Goal: Task Accomplishment & Management: Complete application form

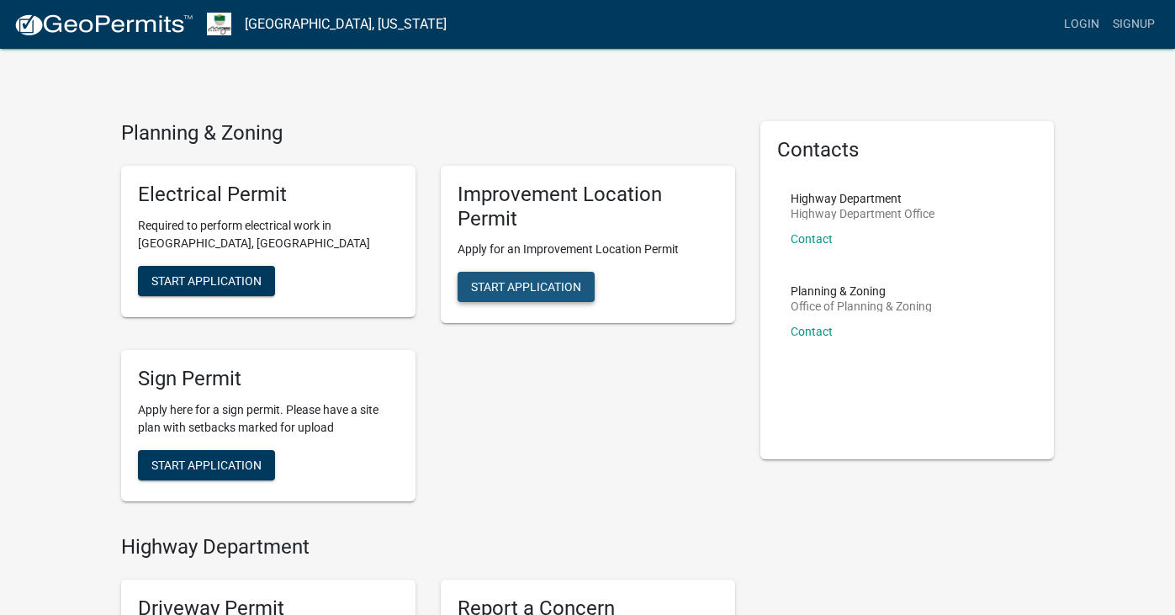
click at [556, 284] on span "Start Application" at bounding box center [526, 286] width 110 height 13
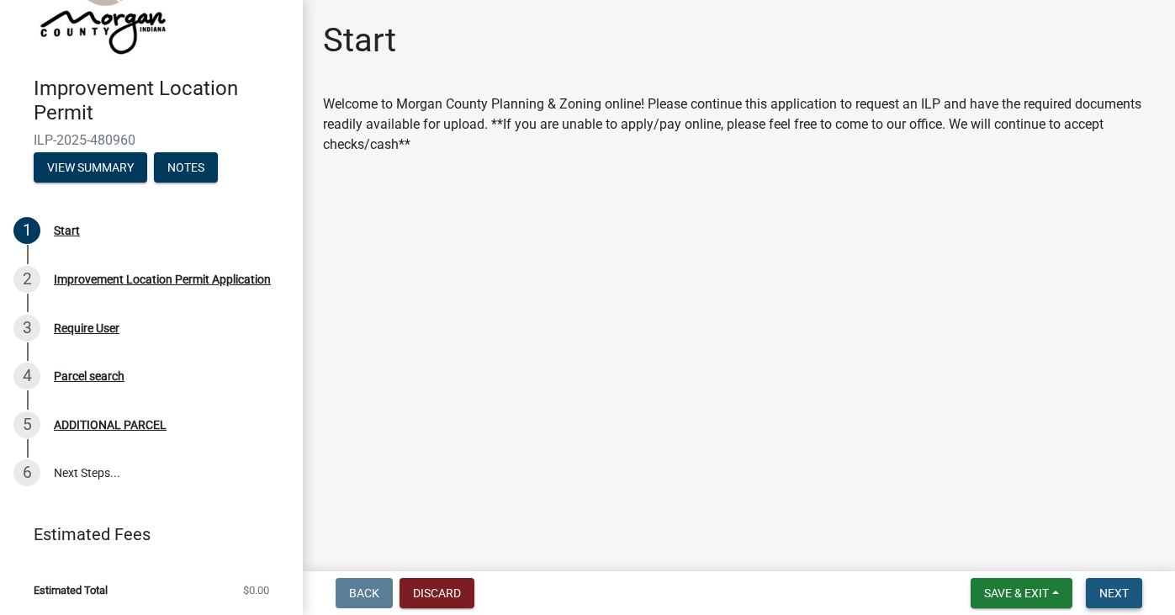
click at [1112, 587] on span "Next" at bounding box center [1113, 592] width 29 height 13
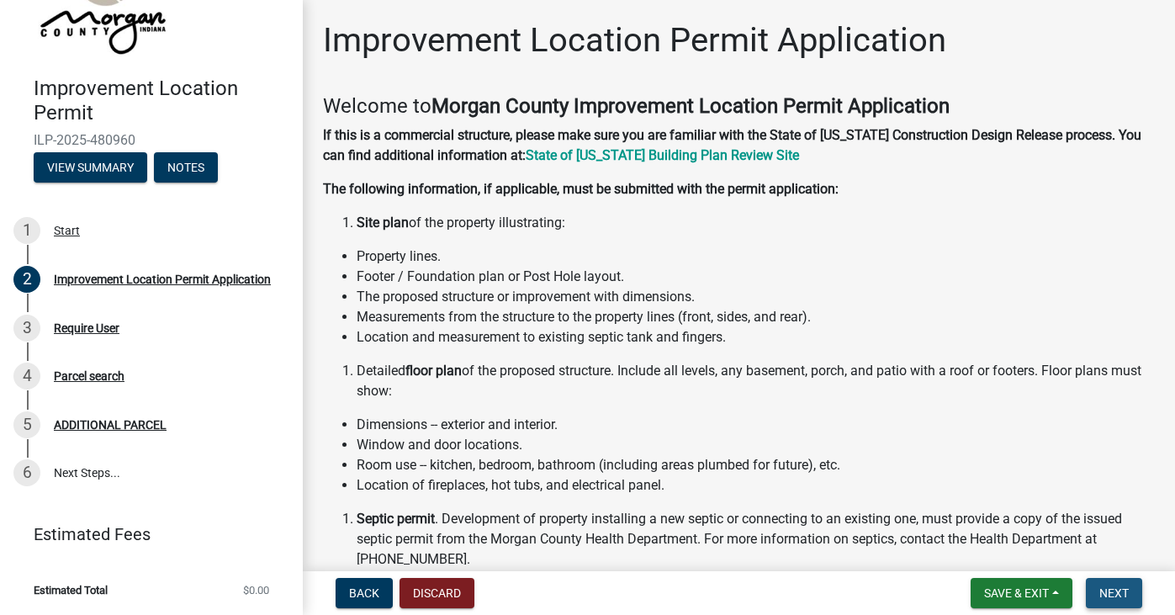
click at [1112, 587] on span "Next" at bounding box center [1113, 592] width 29 height 13
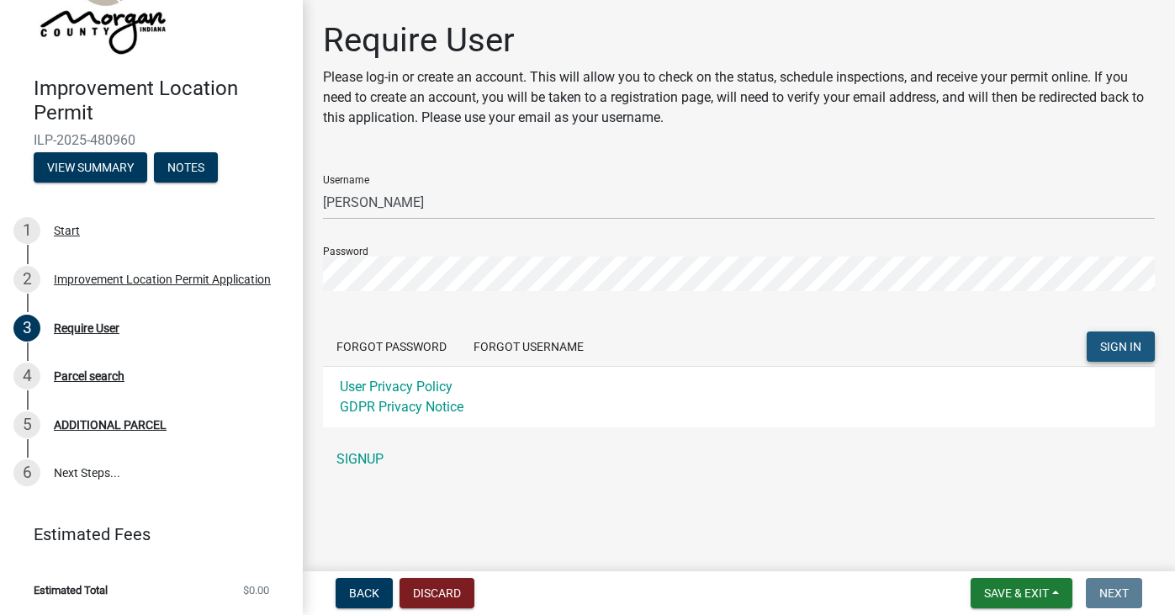
click at [1107, 344] on span "SIGN IN" at bounding box center [1120, 346] width 41 height 13
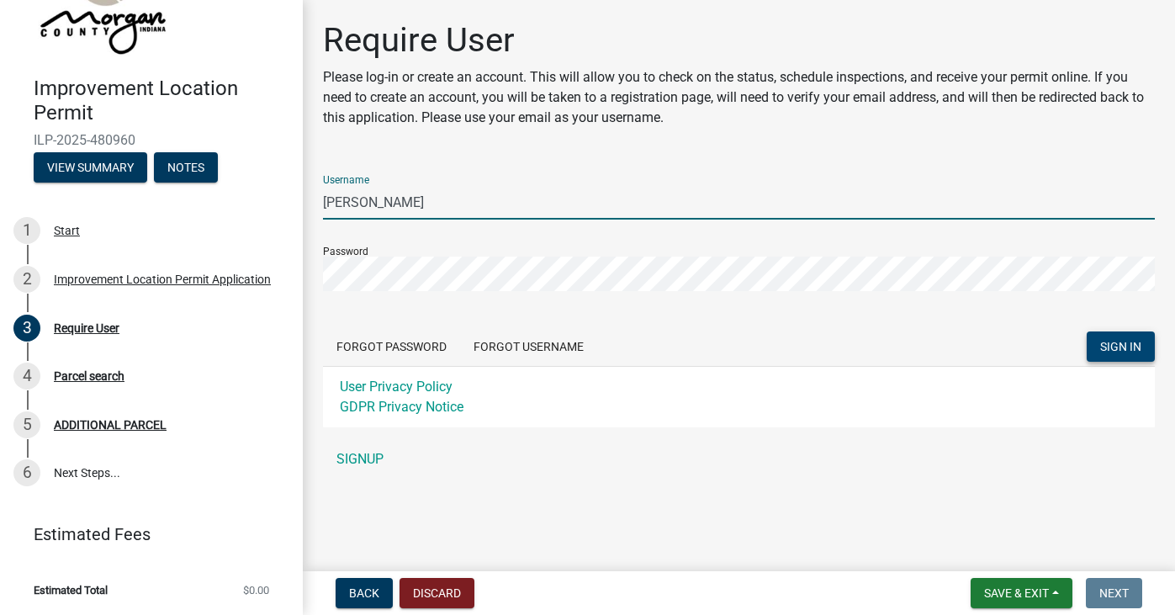
click at [447, 209] on input "[PERSON_NAME]" at bounding box center [739, 202] width 832 height 34
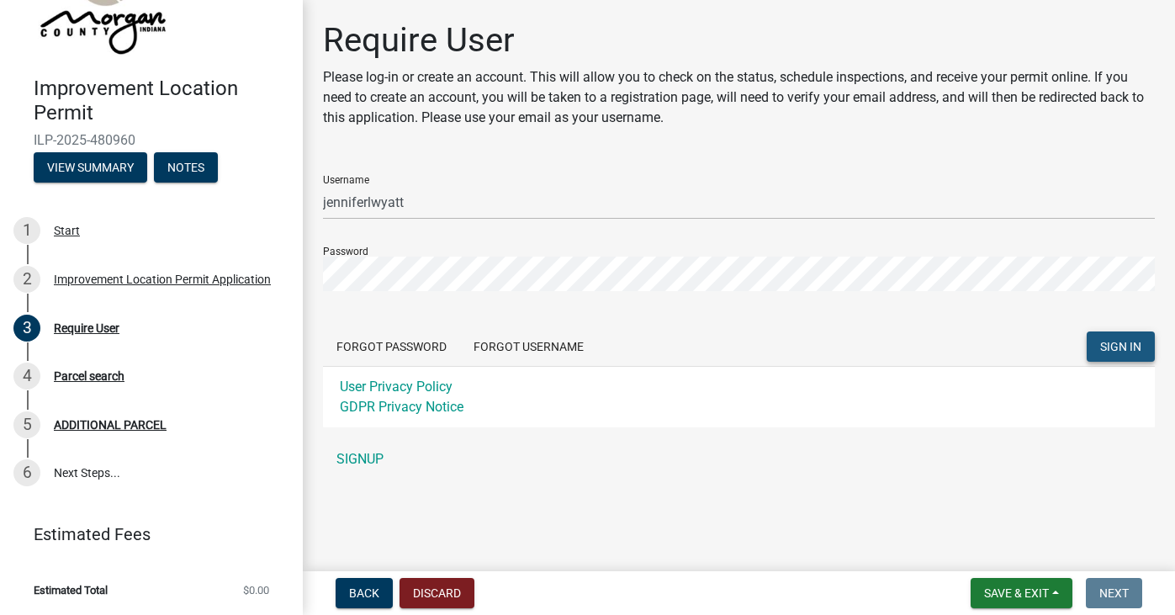
click at [1119, 338] on button "SIGN IN" at bounding box center [1120, 346] width 68 height 30
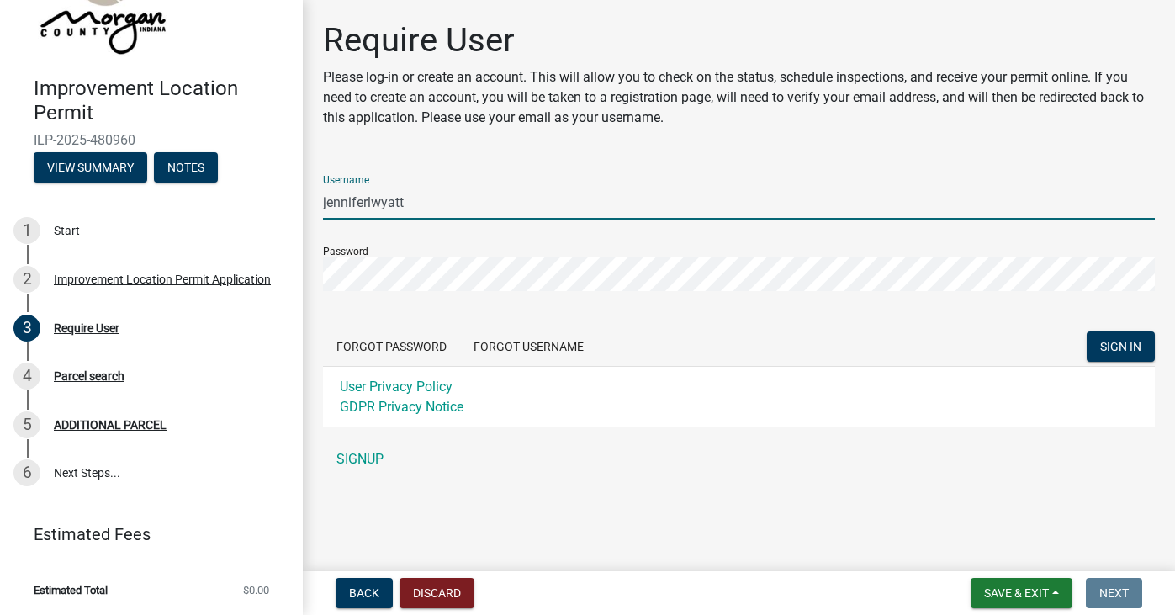
click at [460, 193] on input "jenniferlwyatt" at bounding box center [739, 202] width 832 height 34
click at [1144, 198] on input "jenniferlwyatt" at bounding box center [739, 202] width 832 height 34
click at [437, 203] on input "jenniferlwyatt" at bounding box center [739, 202] width 832 height 34
type input "j"
type input "Jenniferlwyatt"
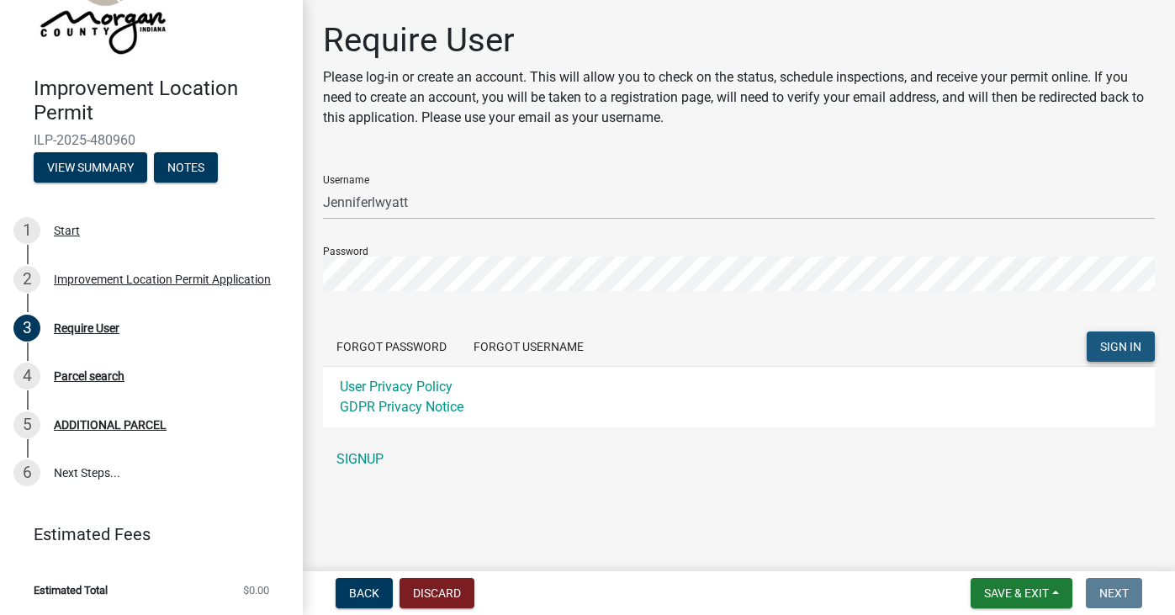
click at [1108, 343] on span "SIGN IN" at bounding box center [1120, 346] width 41 height 13
click at [886, 252] on div "Password" at bounding box center [739, 262] width 832 height 58
click at [1111, 586] on span "Next" at bounding box center [1113, 592] width 29 height 13
click at [359, 589] on span "Back" at bounding box center [364, 592] width 30 height 13
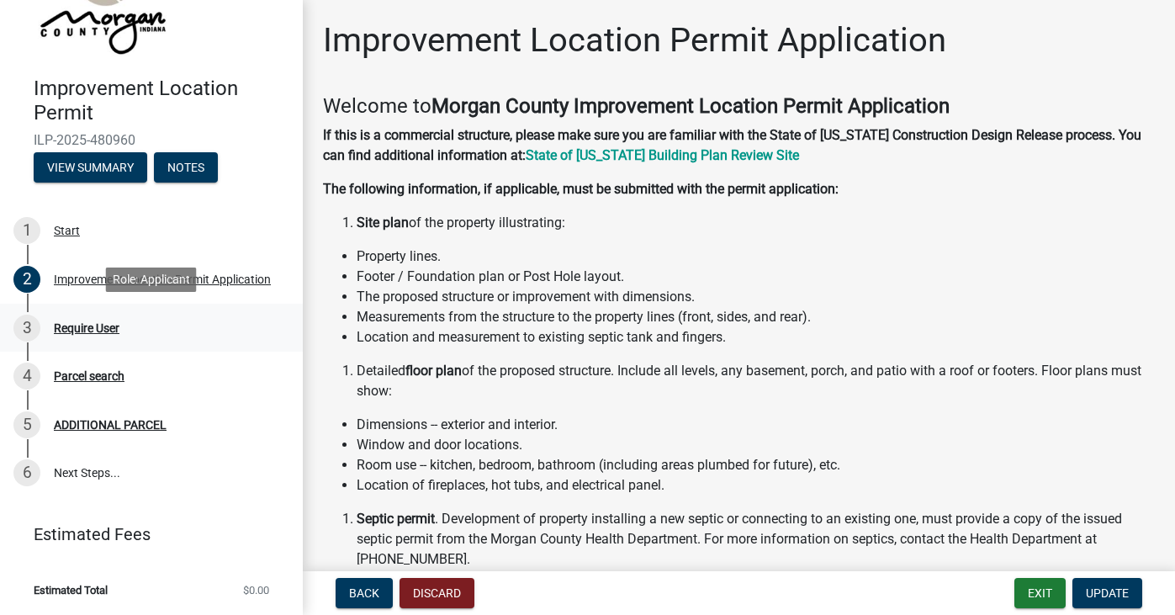
click at [33, 325] on div "3" at bounding box center [26, 327] width 27 height 27
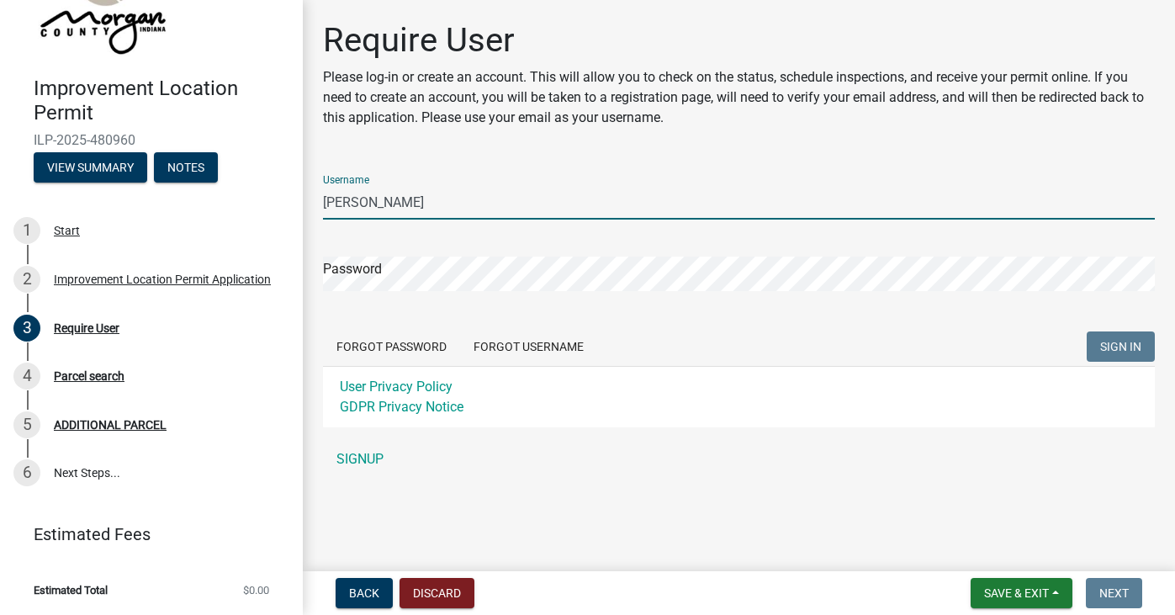
type input "[PERSON_NAME]"
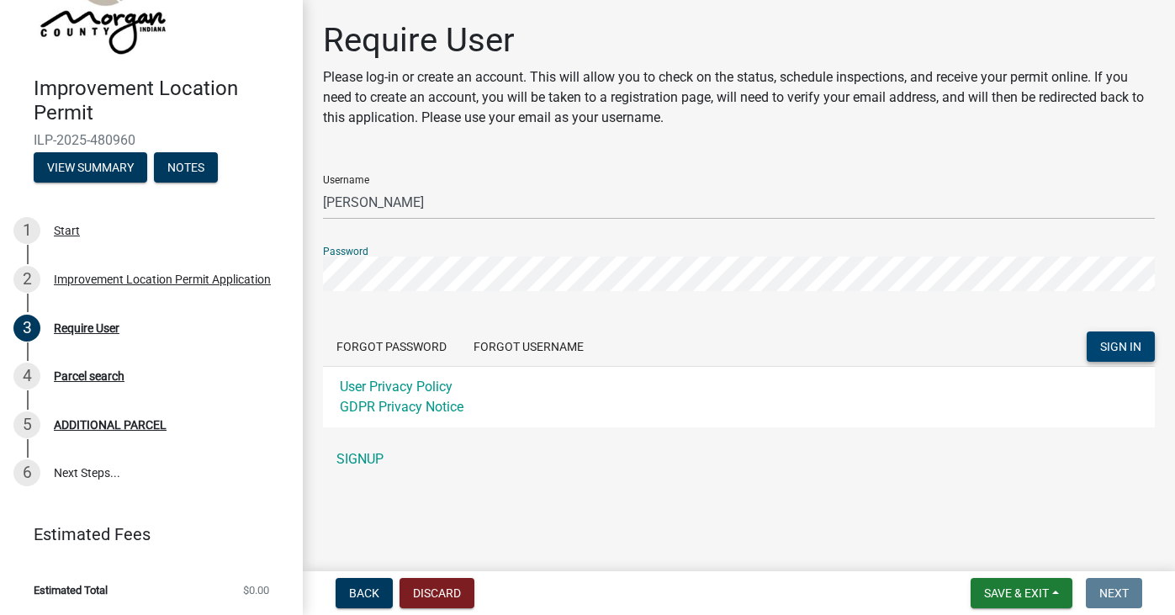
click at [1118, 343] on span "SIGN IN" at bounding box center [1120, 346] width 41 height 13
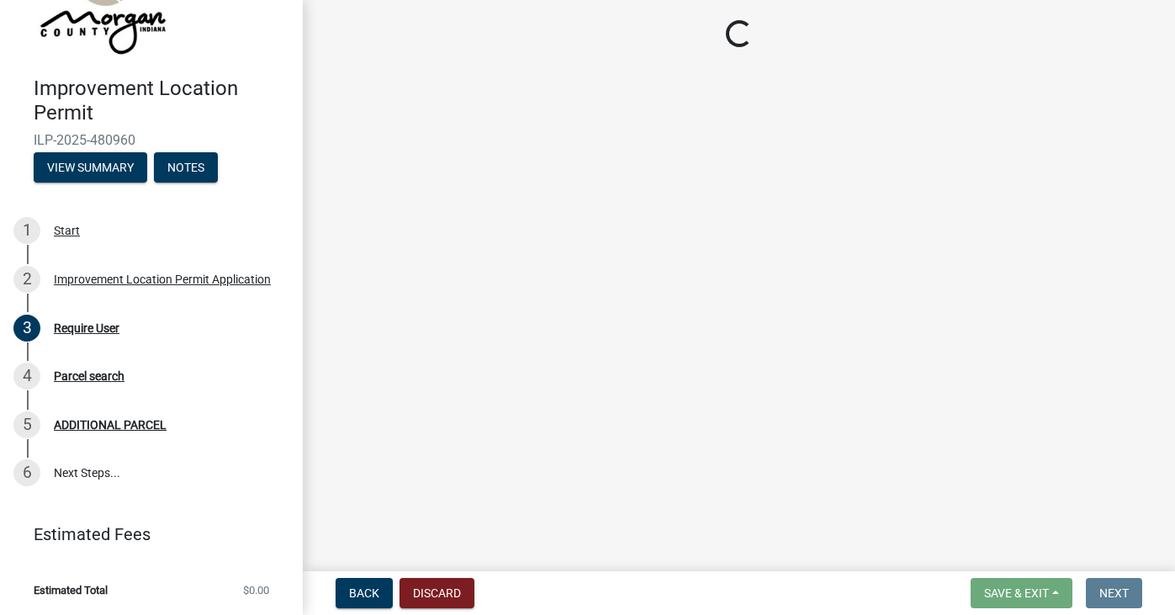
scroll to position [36, 0]
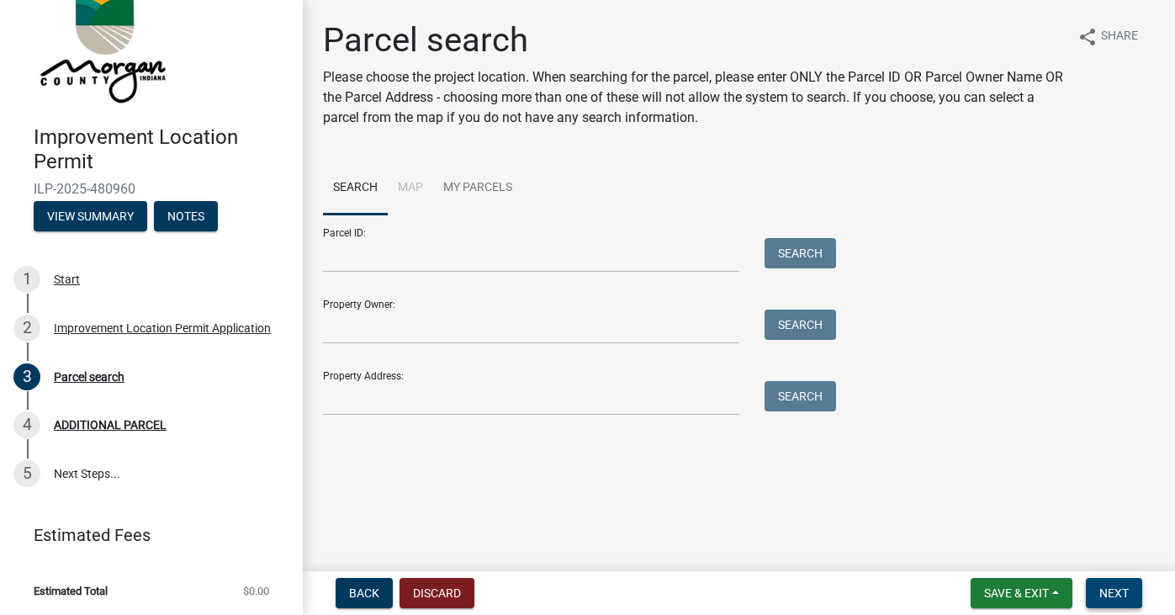
click at [1123, 595] on span "Next" at bounding box center [1113, 592] width 29 height 13
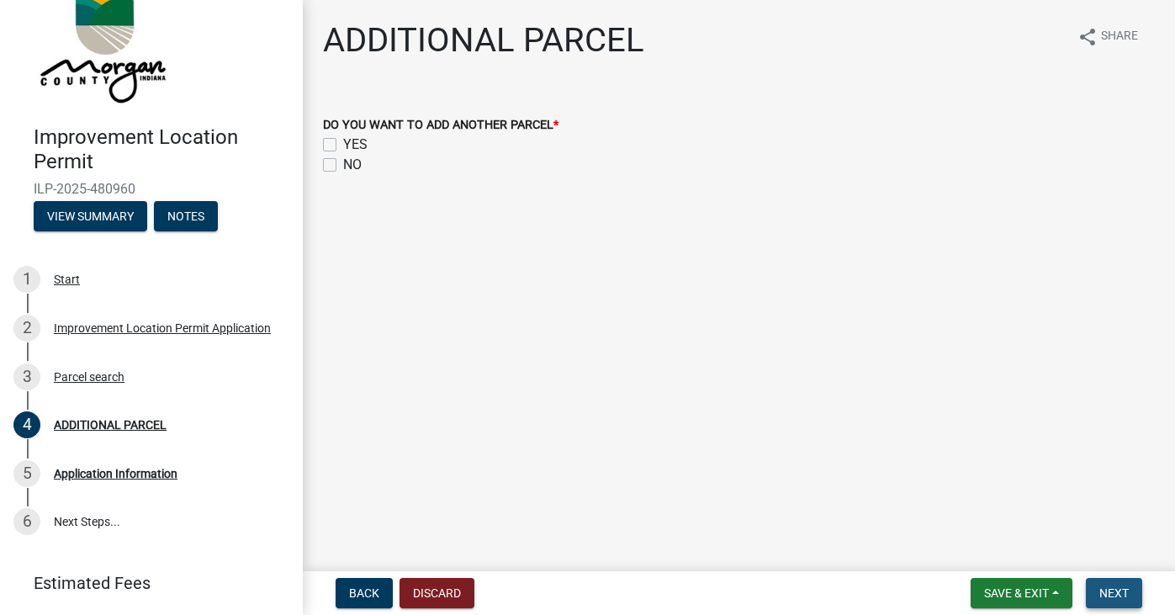
click at [1123, 595] on span "Next" at bounding box center [1113, 592] width 29 height 13
click at [1108, 586] on span "Next" at bounding box center [1113, 592] width 29 height 13
click at [343, 162] on label "NO" at bounding box center [352, 165] width 18 height 20
click at [343, 162] on input "NO" at bounding box center [348, 160] width 11 height 11
checkbox input "true"
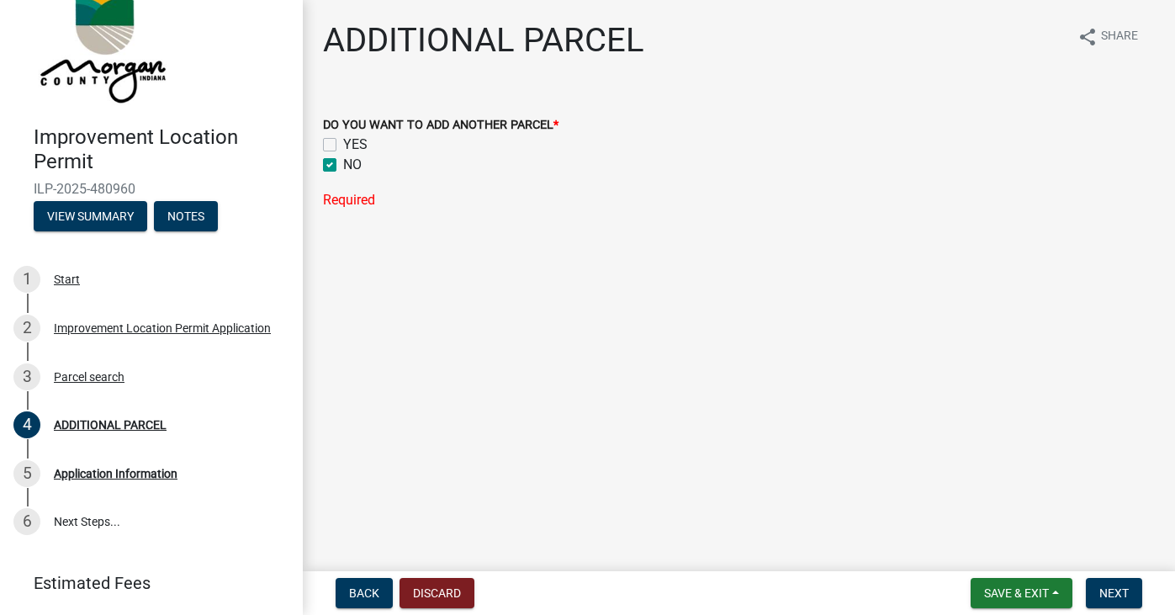
checkbox input "false"
checkbox input "true"
click at [1112, 594] on span "Next" at bounding box center [1113, 592] width 29 height 13
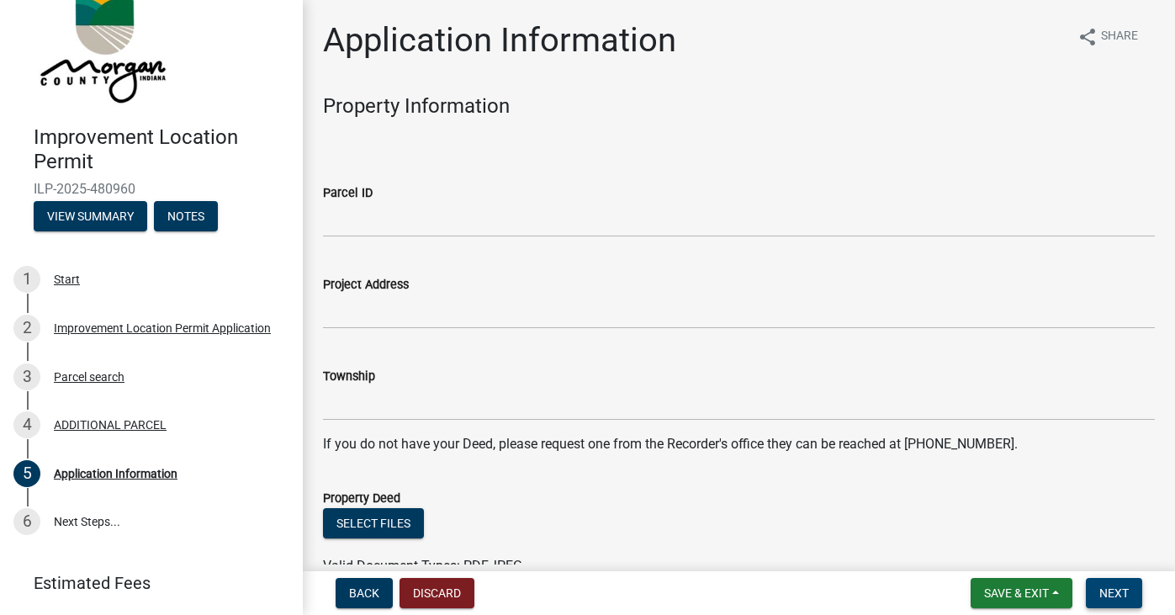
scroll to position [0, 0]
click at [1112, 594] on span "Next" at bounding box center [1113, 592] width 29 height 13
click at [1107, 589] on span "Next" at bounding box center [1113, 592] width 29 height 13
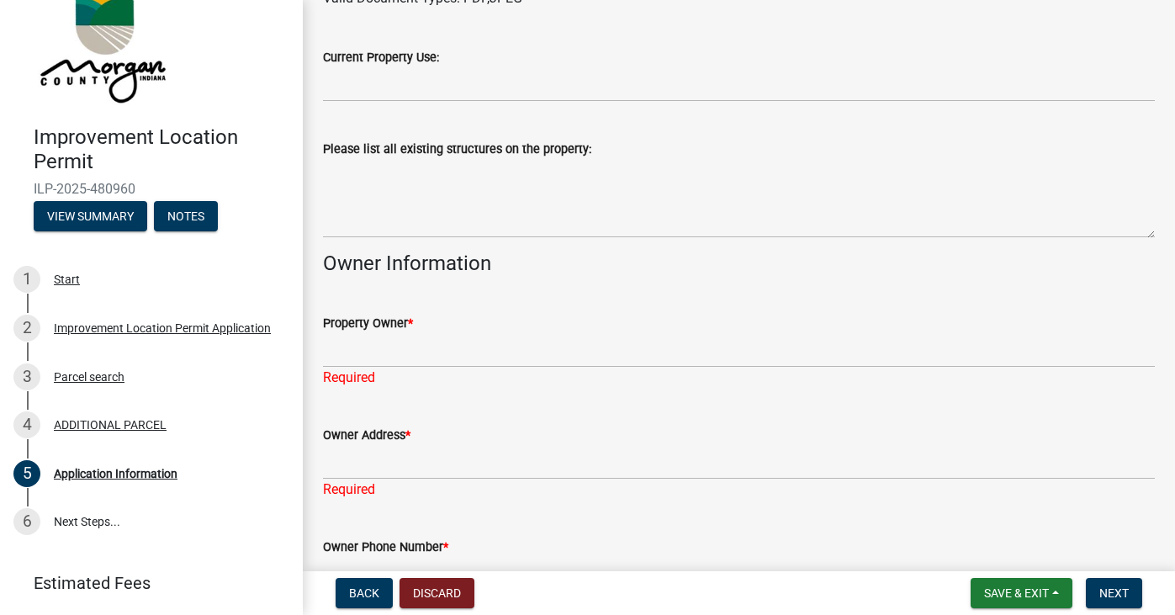
scroll to position [576, 0]
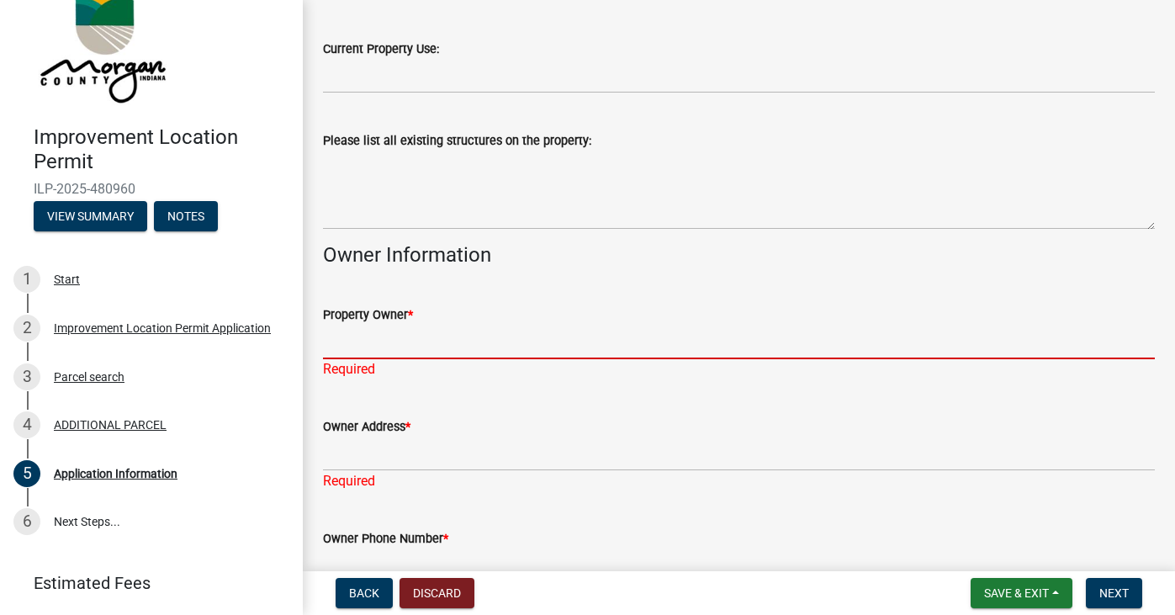
click at [345, 331] on input "Property Owner *" at bounding box center [739, 342] width 832 height 34
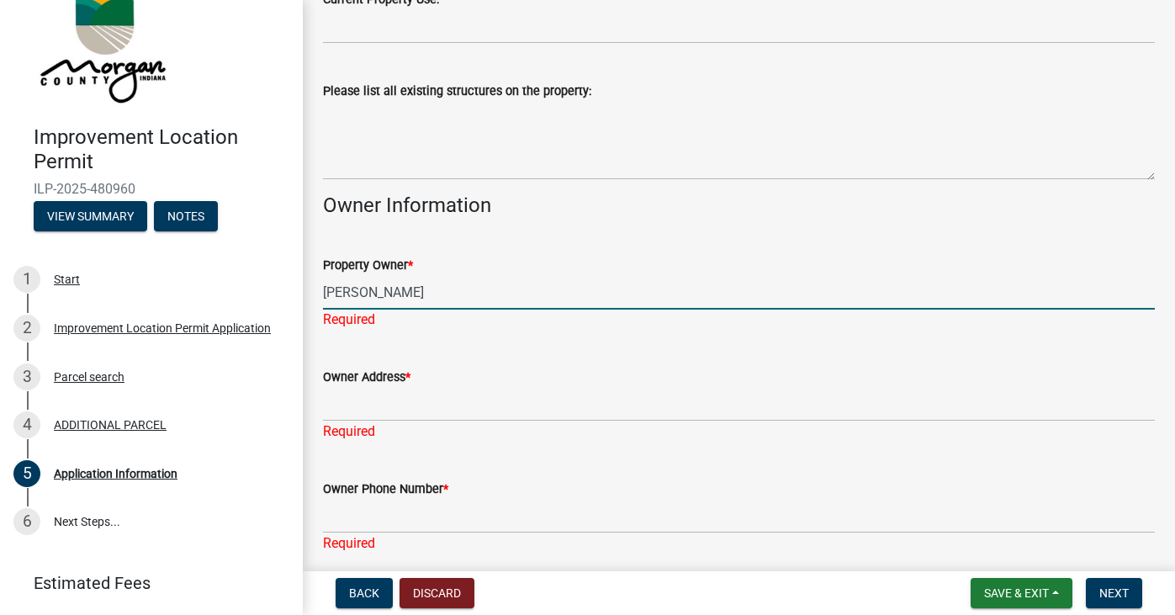
scroll to position [638, 0]
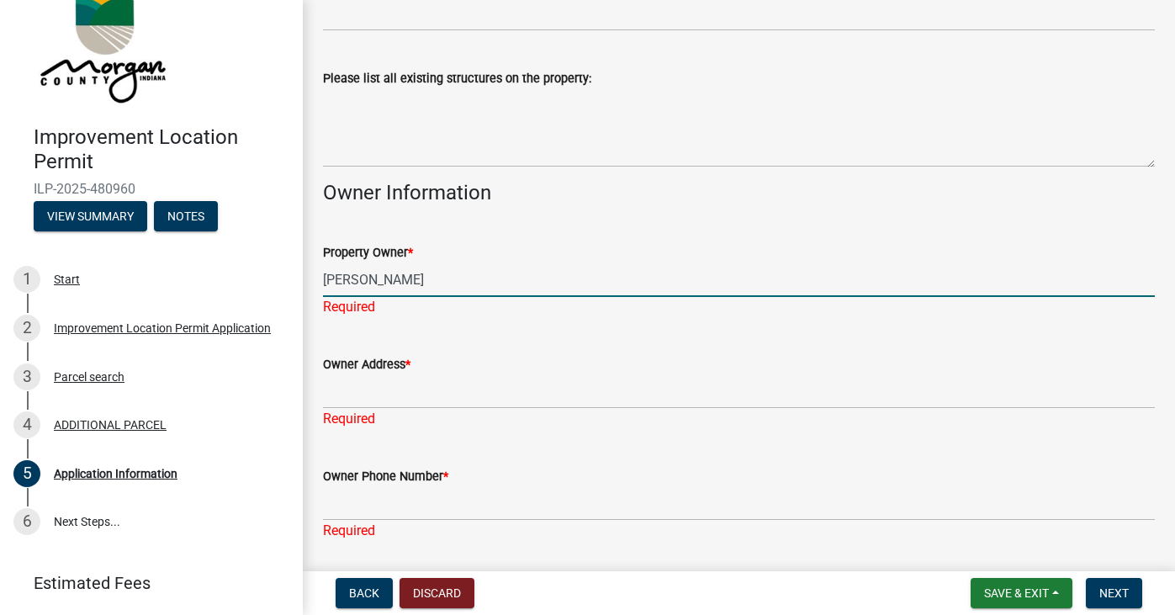
type input "[PERSON_NAME]"
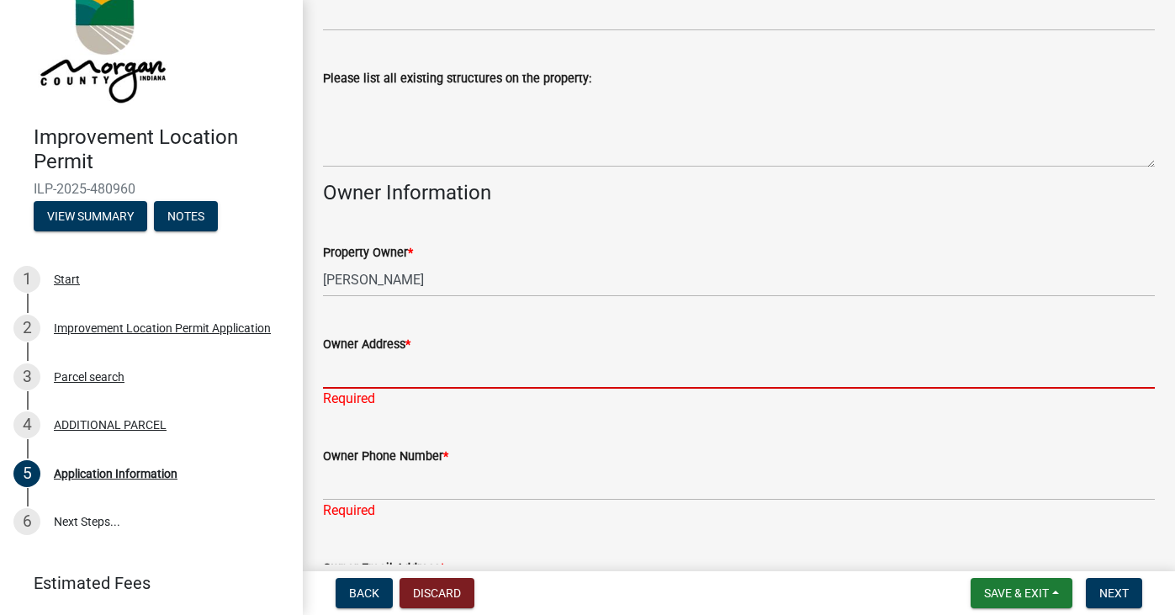
click at [348, 388] on div "Owner Address * Required" at bounding box center [739, 359] width 832 height 98
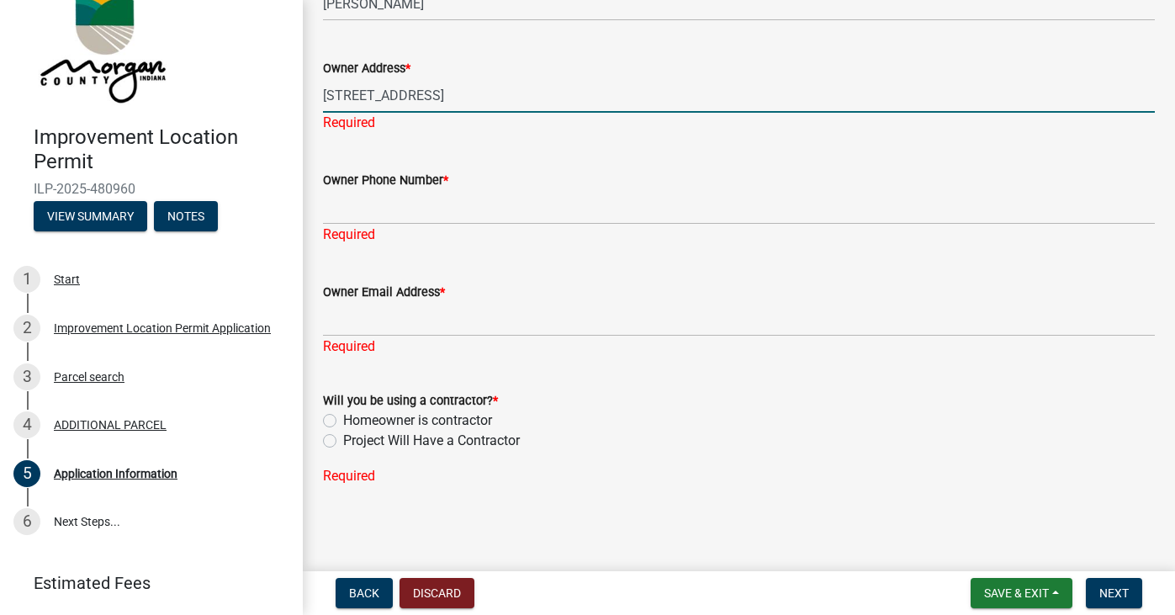
scroll to position [913, 0]
type input "[STREET_ADDRESS]"
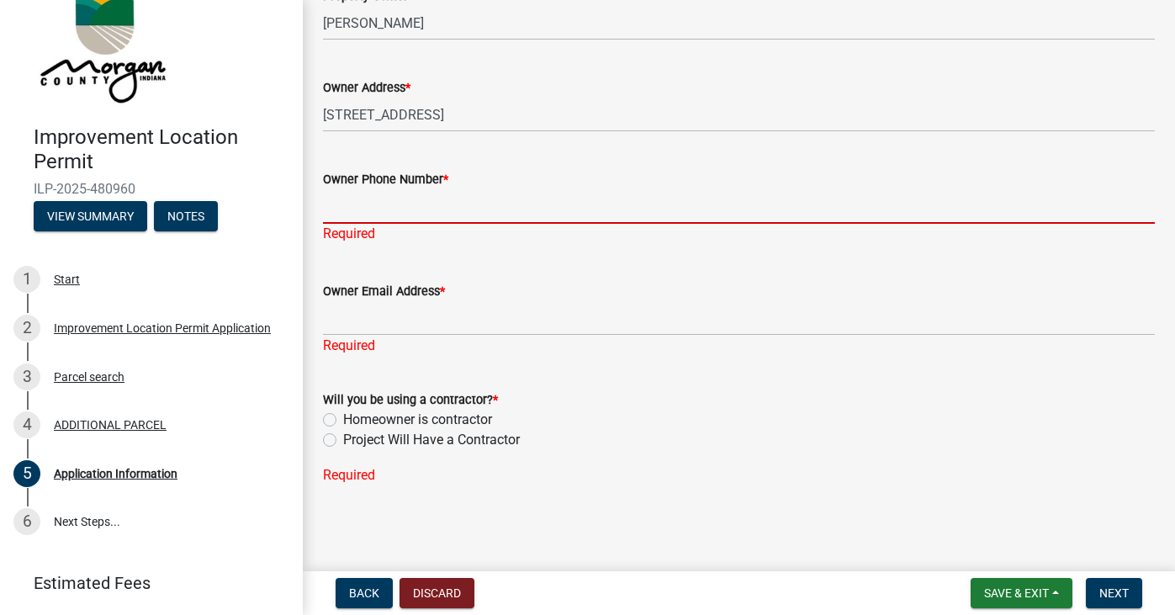
scroll to position [893, 0]
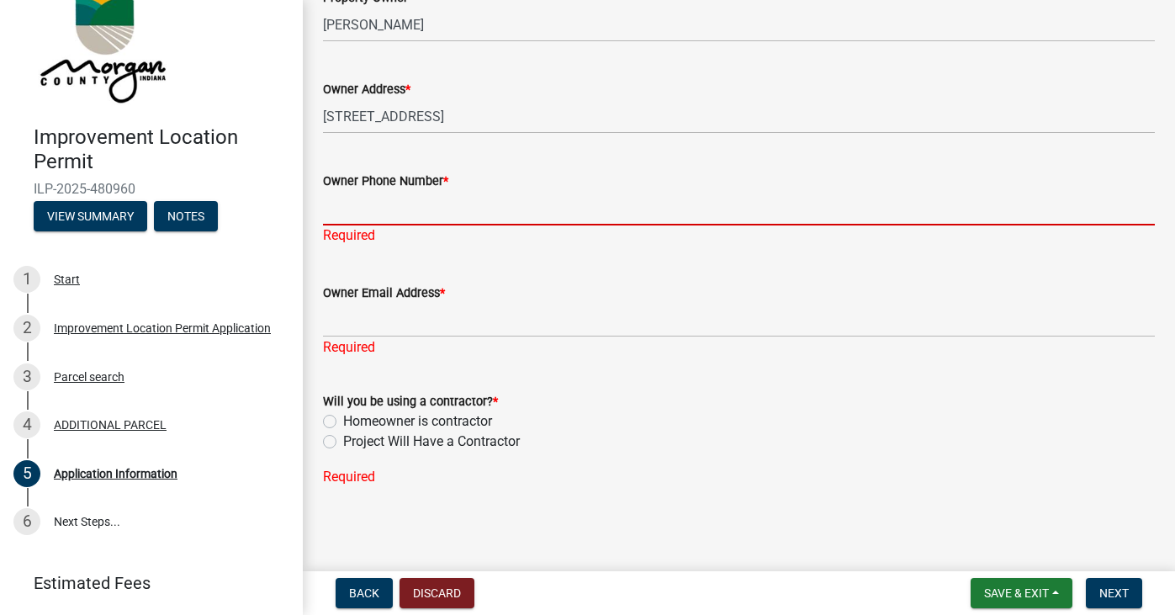
click at [343, 203] on input "Owner Phone Number *" at bounding box center [739, 208] width 832 height 34
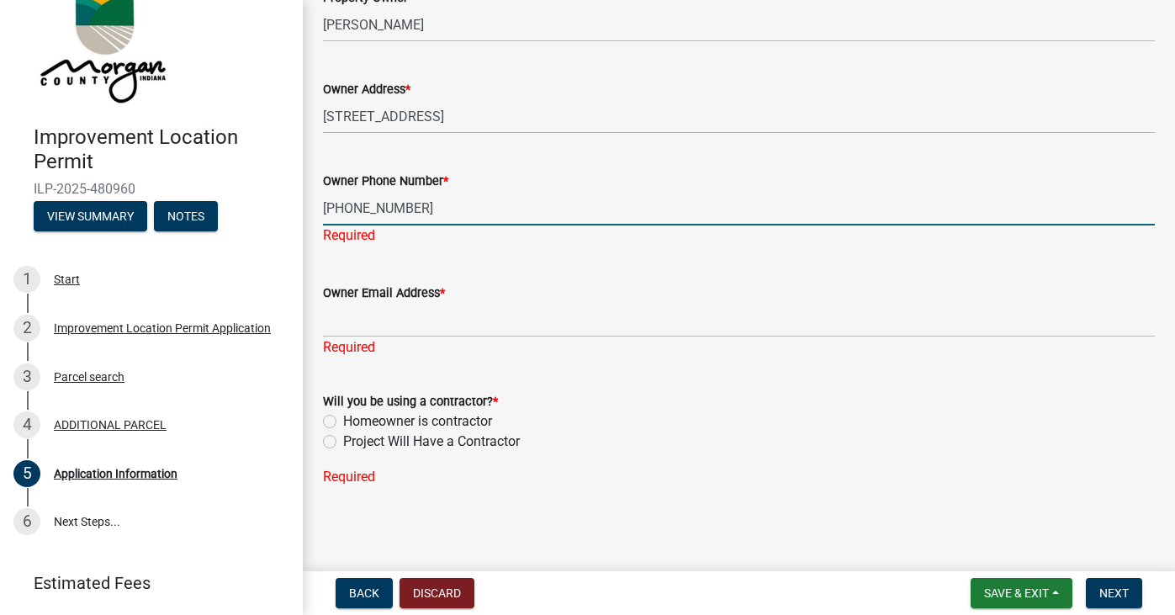
type input "[PHONE_NUMBER]"
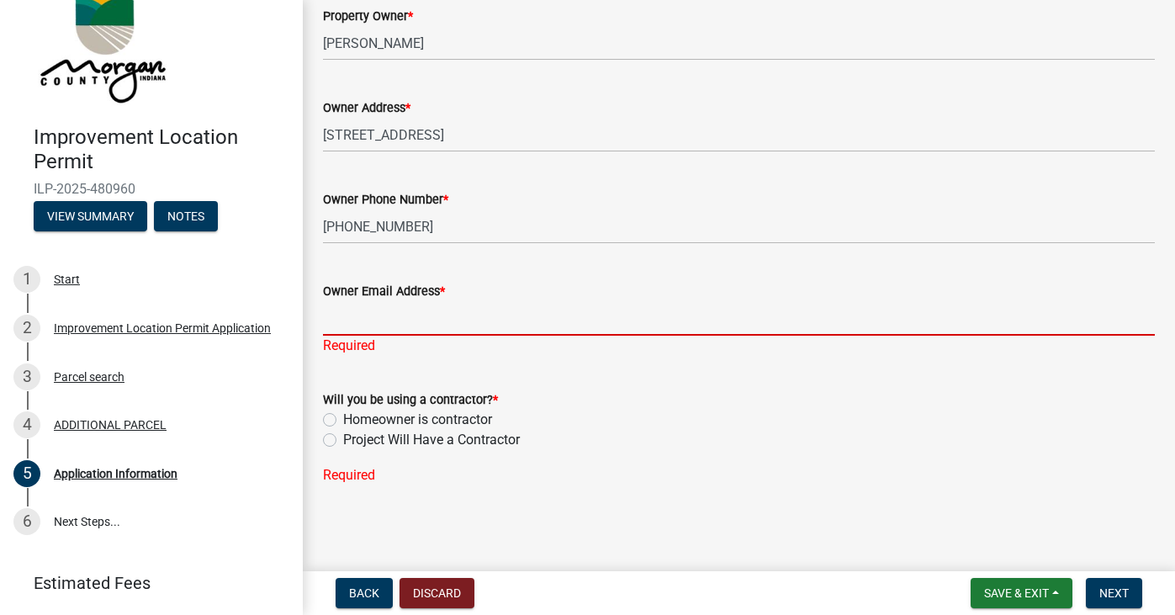
scroll to position [873, 0]
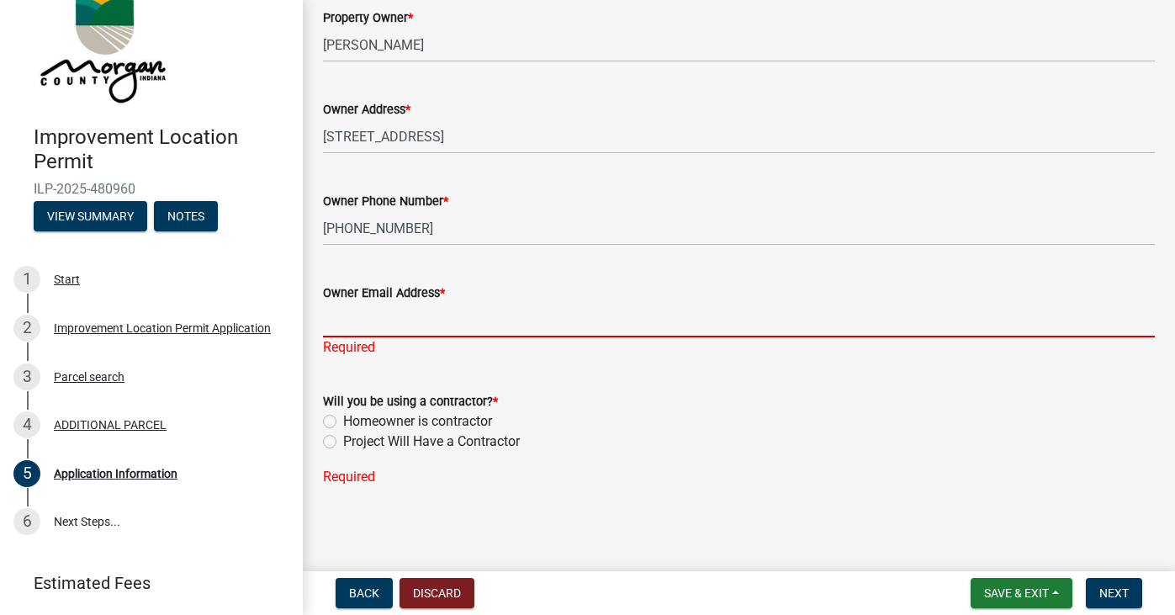
click at [347, 320] on input "Owner Email Address *" at bounding box center [739, 320] width 832 height 34
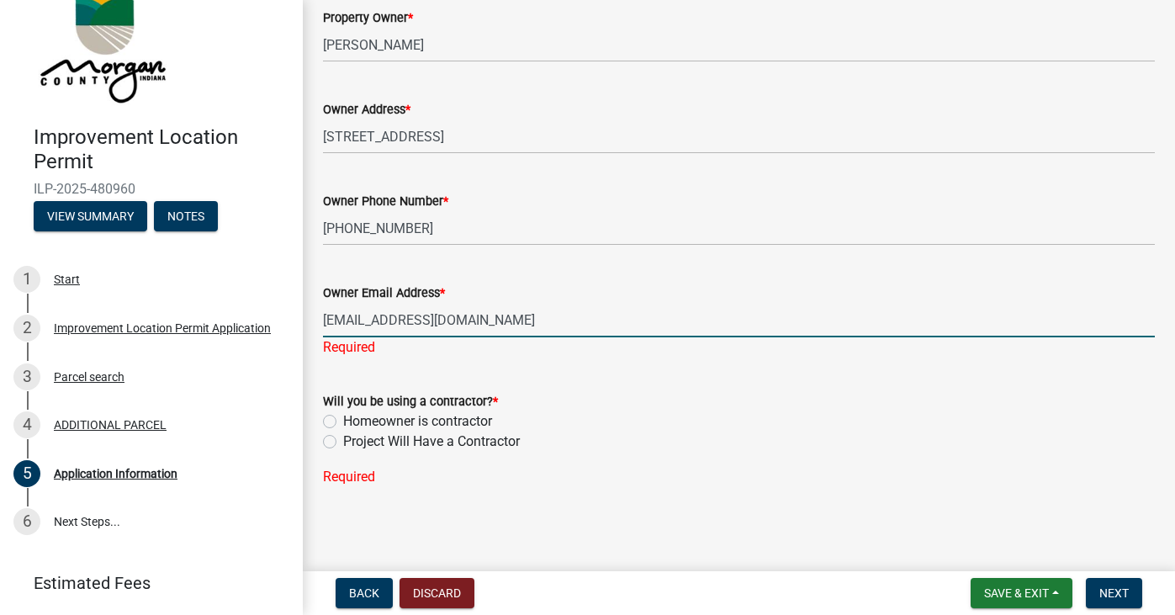
type input "[EMAIL_ADDRESS][DOMAIN_NAME]"
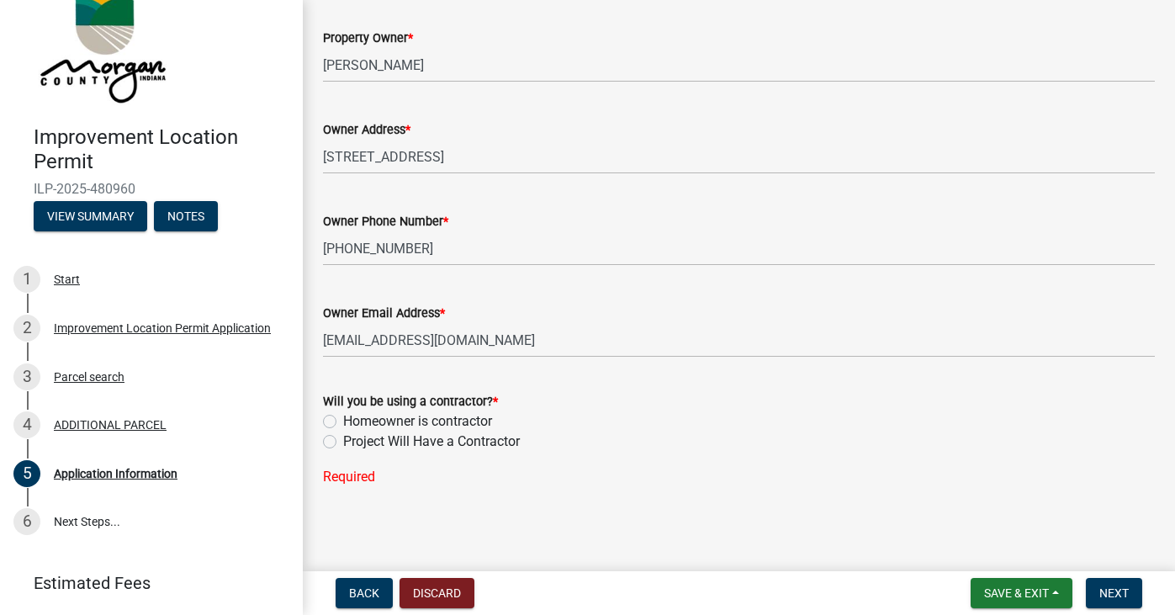
click at [343, 416] on label "Homeowner is contractor" at bounding box center [417, 421] width 149 height 20
click at [343, 416] on input "Homeowner is contractor" at bounding box center [348, 416] width 11 height 11
radio input "true"
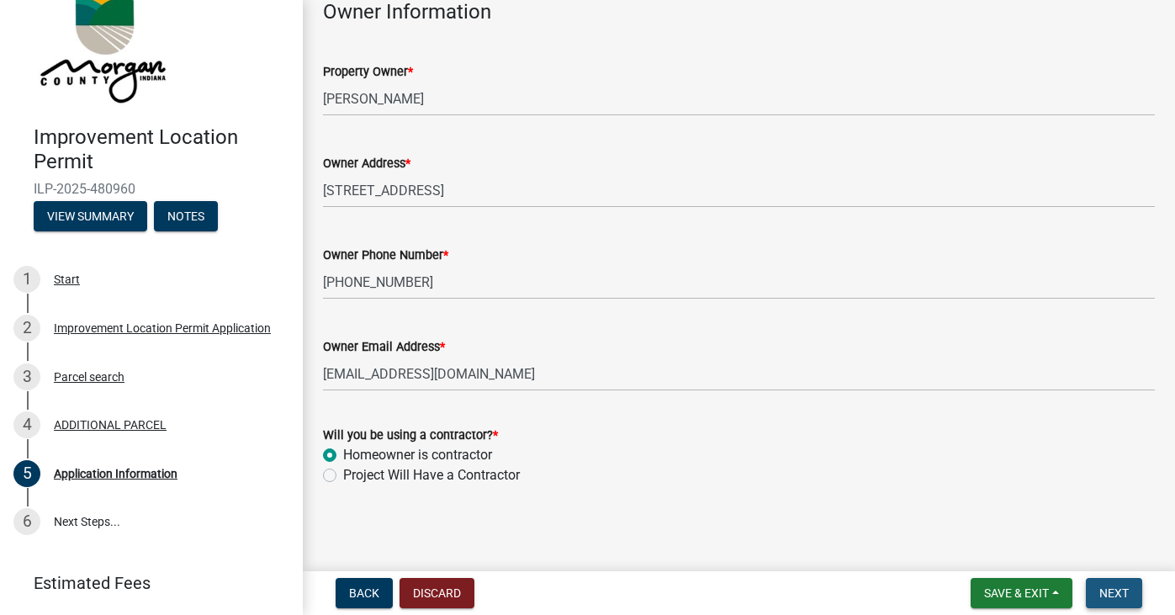
click at [1114, 586] on span "Next" at bounding box center [1113, 592] width 29 height 13
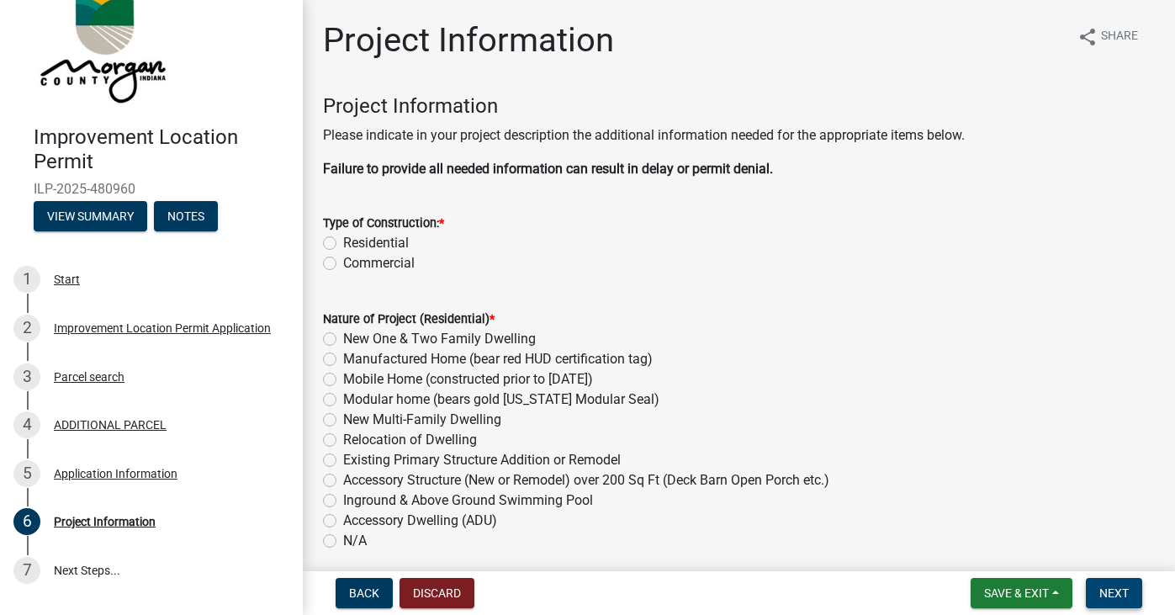
scroll to position [0, 0]
click at [343, 240] on label "Residential" at bounding box center [376, 243] width 66 height 20
click at [343, 240] on input "Residential" at bounding box center [348, 238] width 11 height 11
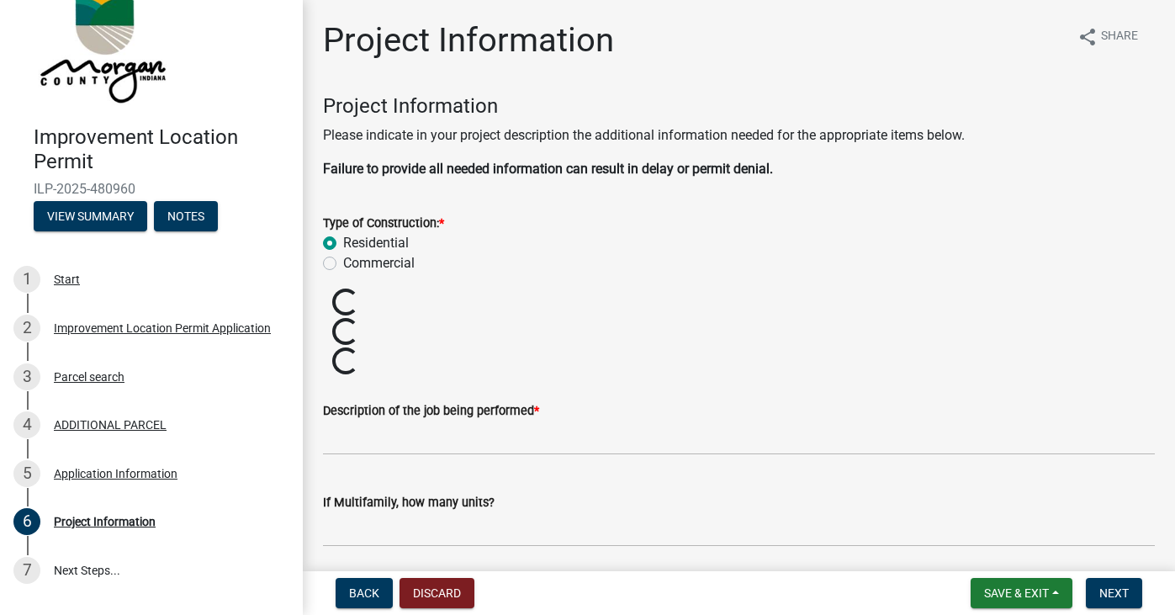
radio input "true"
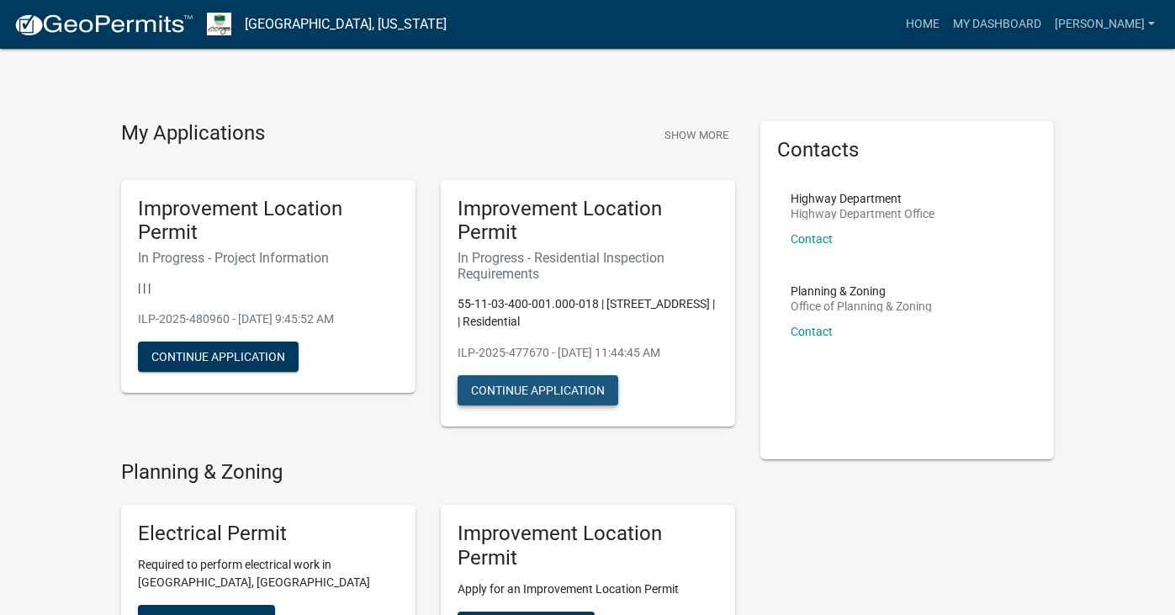
click at [569, 386] on button "Continue Application" at bounding box center [537, 390] width 161 height 30
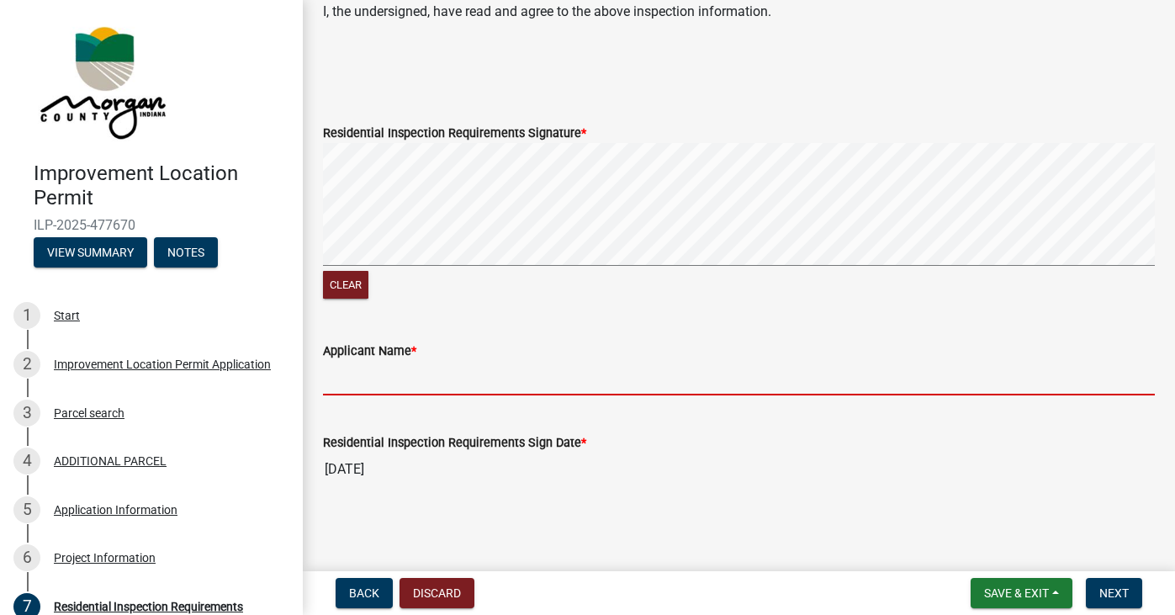
click at [329, 377] on input "Applicant Name *" at bounding box center [739, 378] width 832 height 34
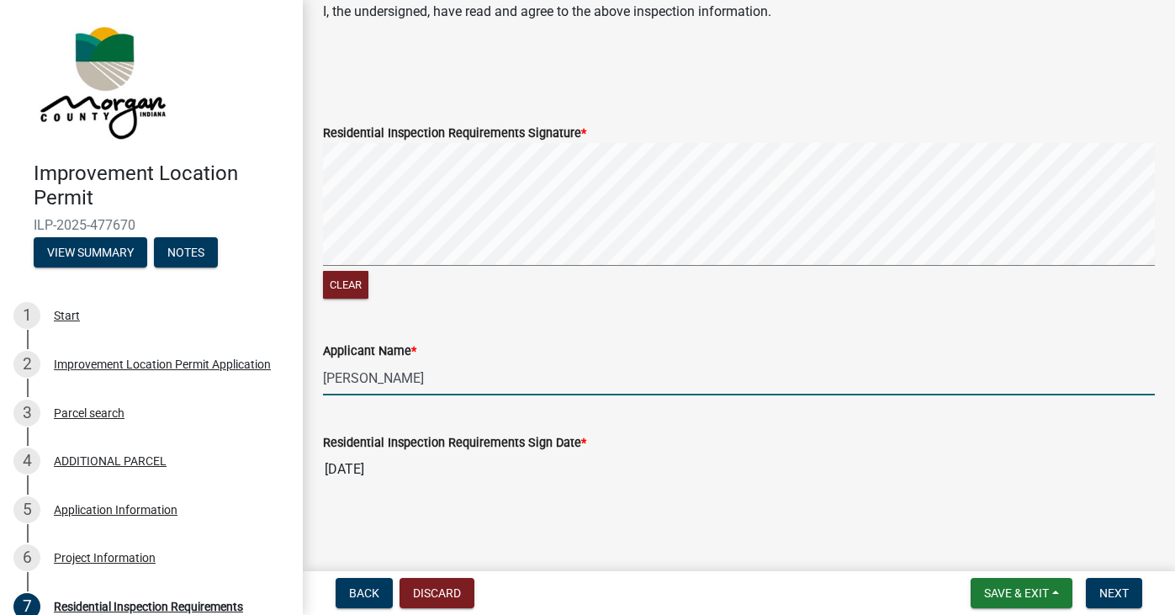
type input "[PERSON_NAME]"
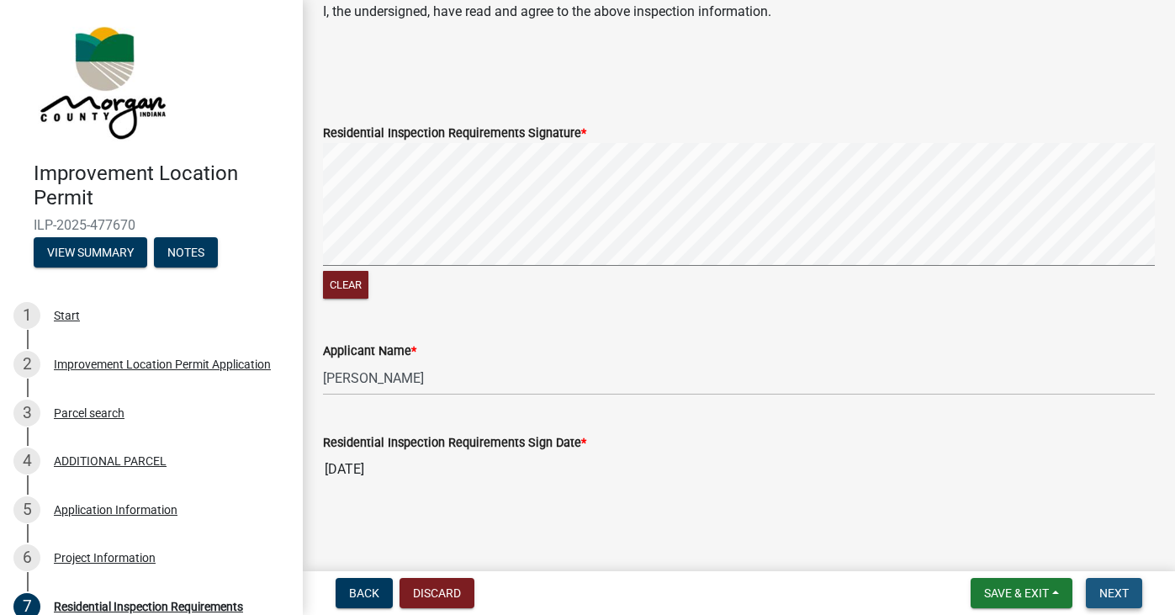
click at [1115, 596] on span "Next" at bounding box center [1113, 592] width 29 height 13
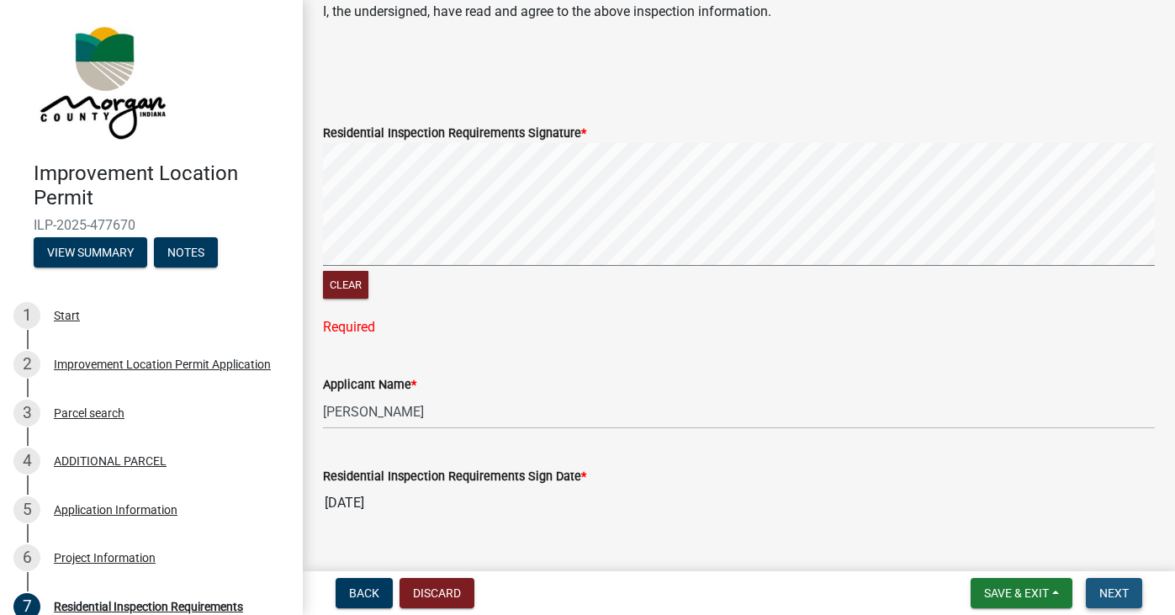
click at [1112, 587] on span "Next" at bounding box center [1113, 592] width 29 height 13
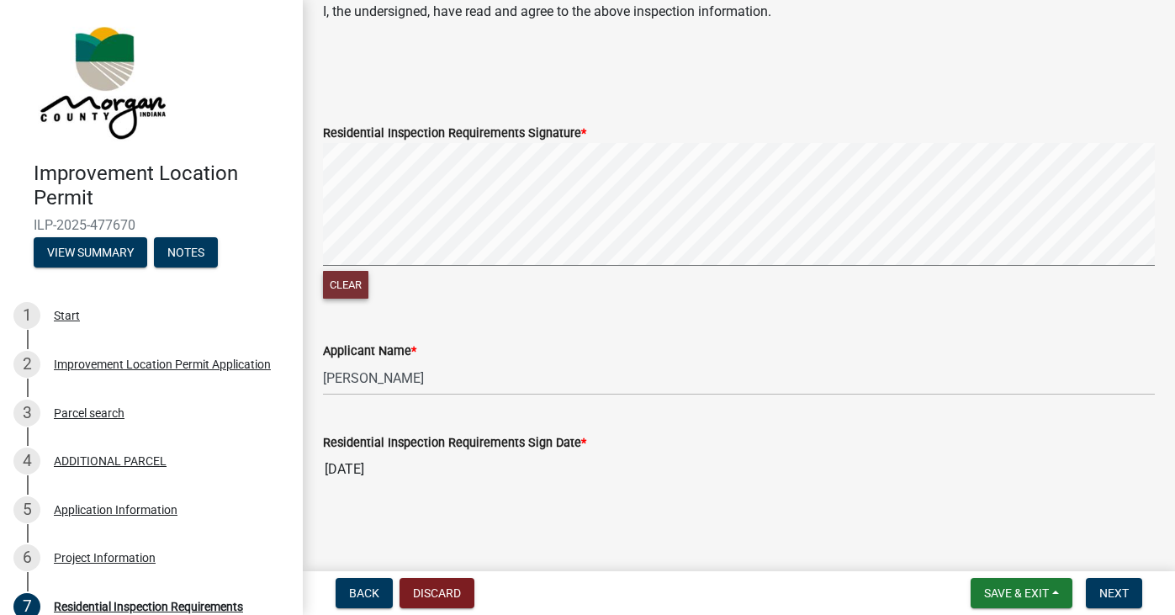
click at [342, 279] on button "Clear" at bounding box center [345, 285] width 45 height 28
click at [837, 138] on form "Residential Inspection Requirements Signature * Clear" at bounding box center [739, 203] width 832 height 200
click at [344, 279] on button "Clear" at bounding box center [345, 285] width 45 height 28
click at [314, 220] on div "Residential Inspection Requirements Signature * Clear" at bounding box center [738, 203] width 857 height 200
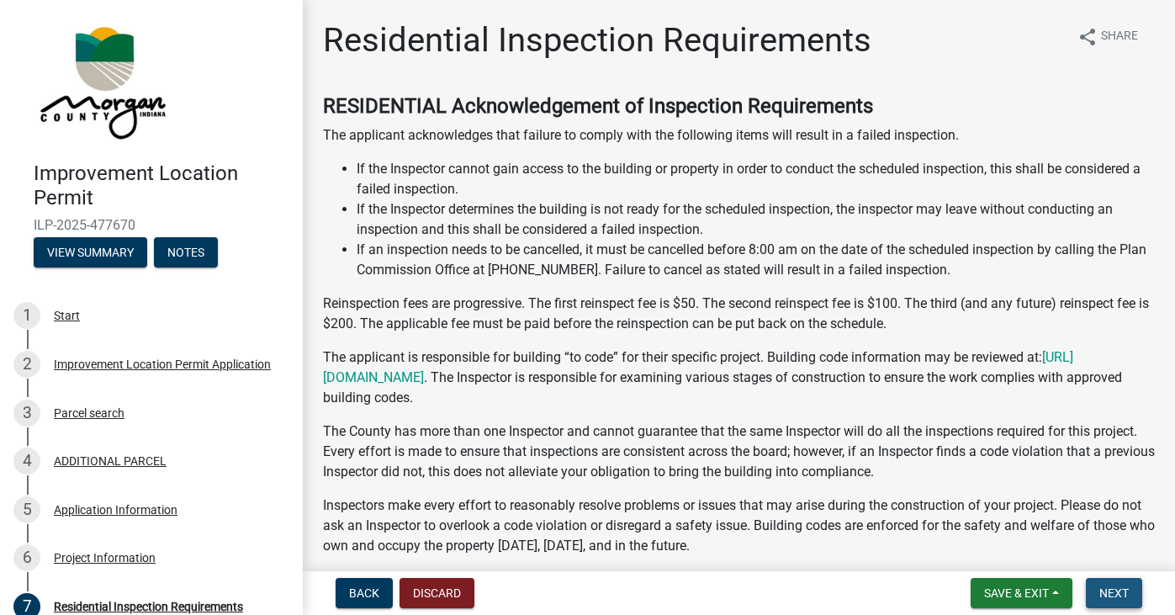
click at [1102, 590] on span "Next" at bounding box center [1113, 592] width 29 height 13
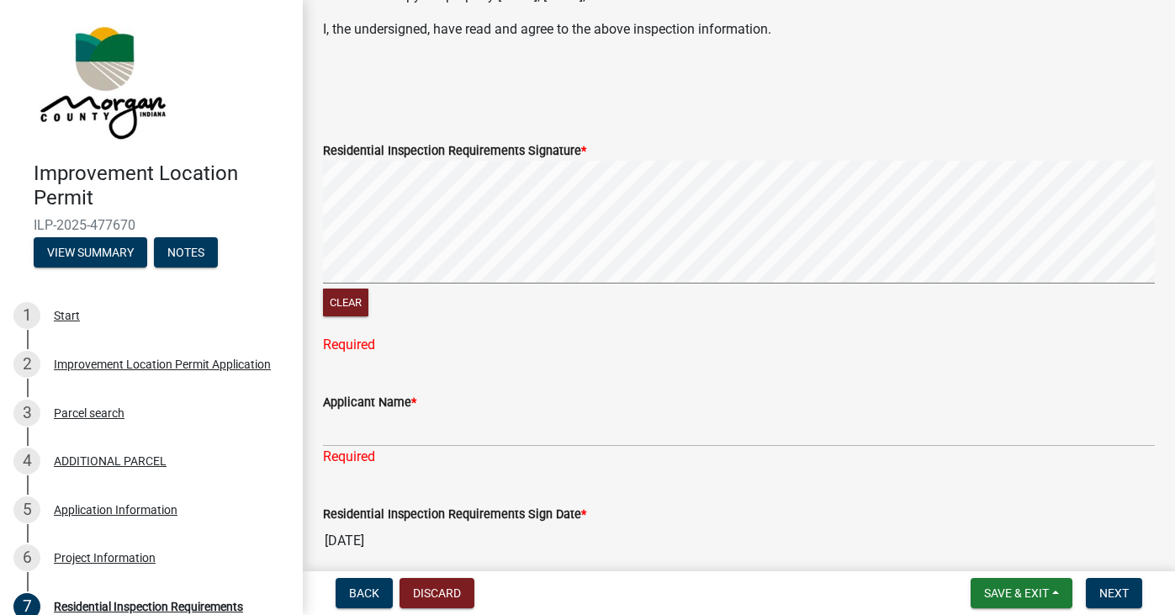
scroll to position [554, 0]
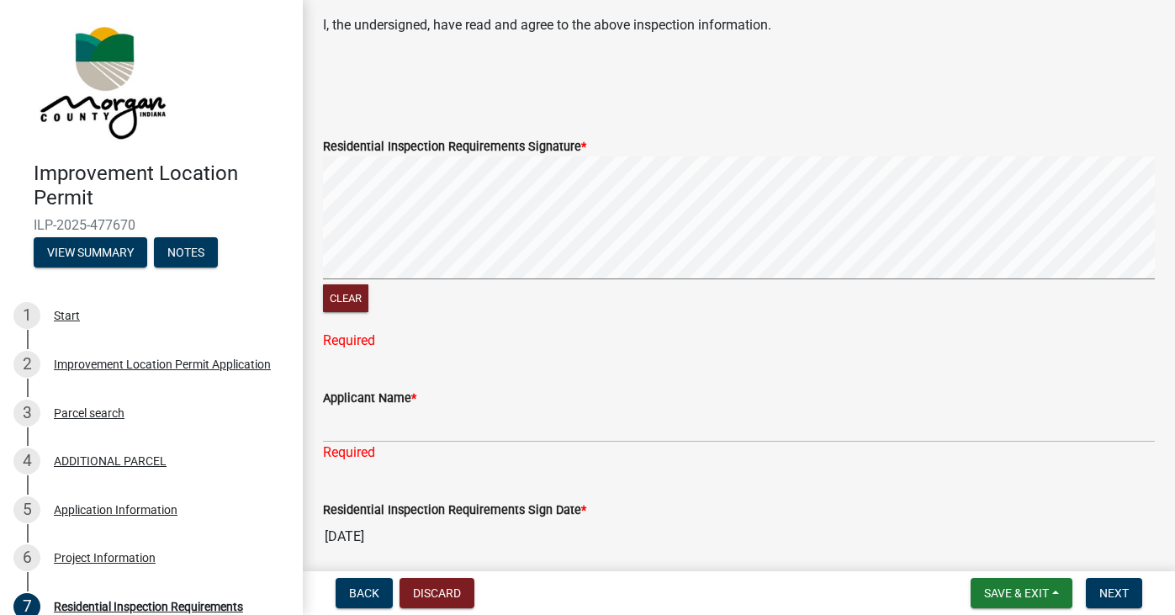
click at [317, 219] on div "Residential Inspection Requirements Signature * Clear Required" at bounding box center [738, 233] width 857 height 235
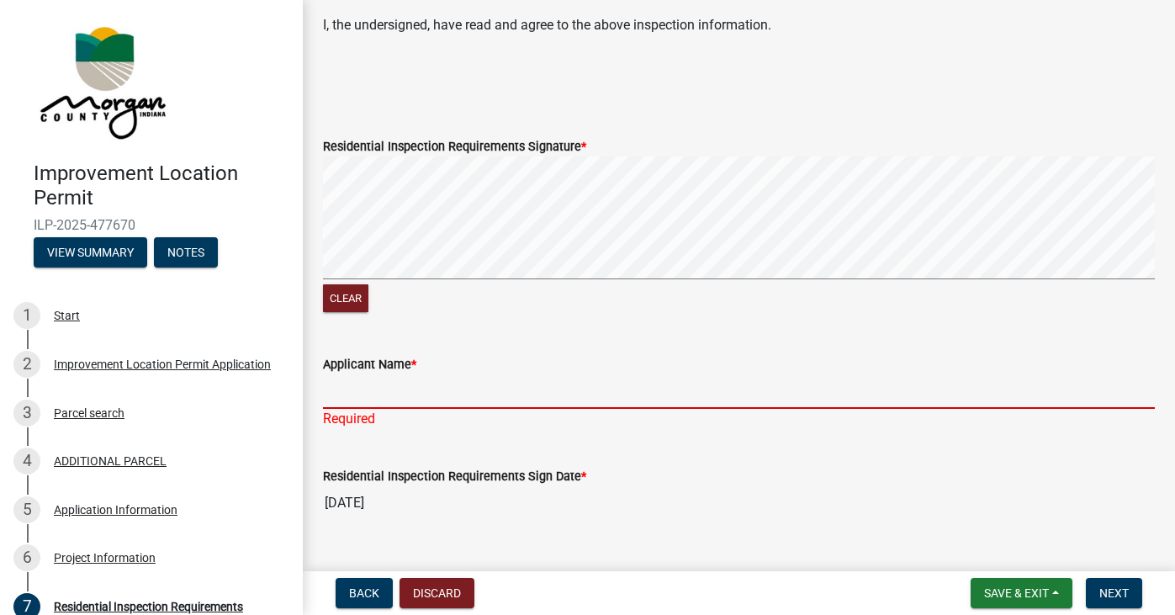
click at [350, 383] on input "Applicant Name *" at bounding box center [739, 391] width 832 height 34
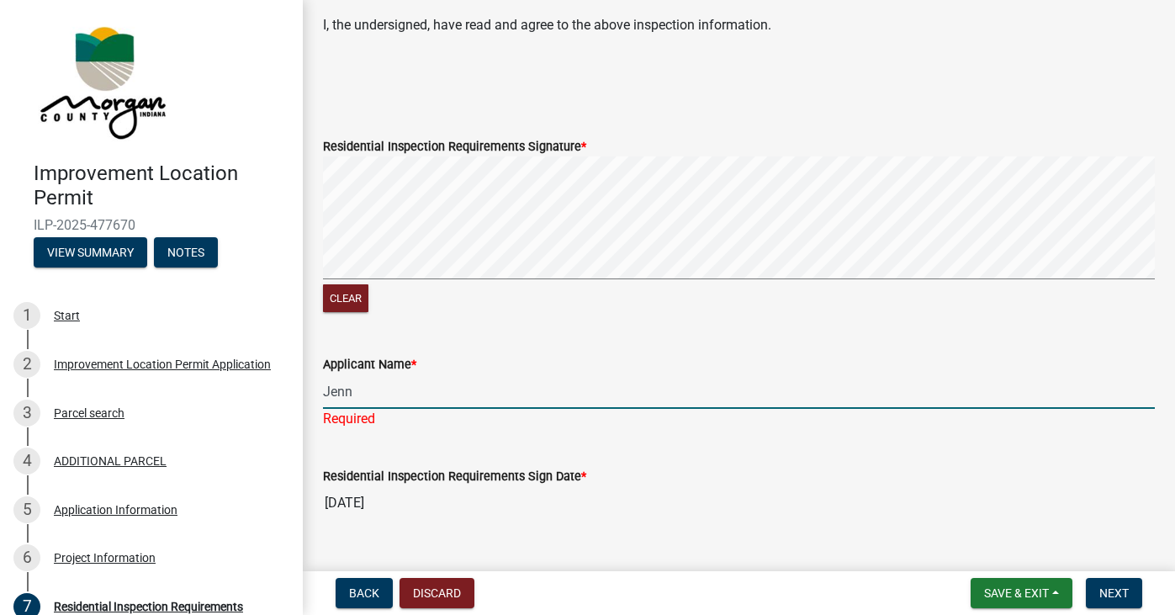
type input "[PERSON_NAME]"
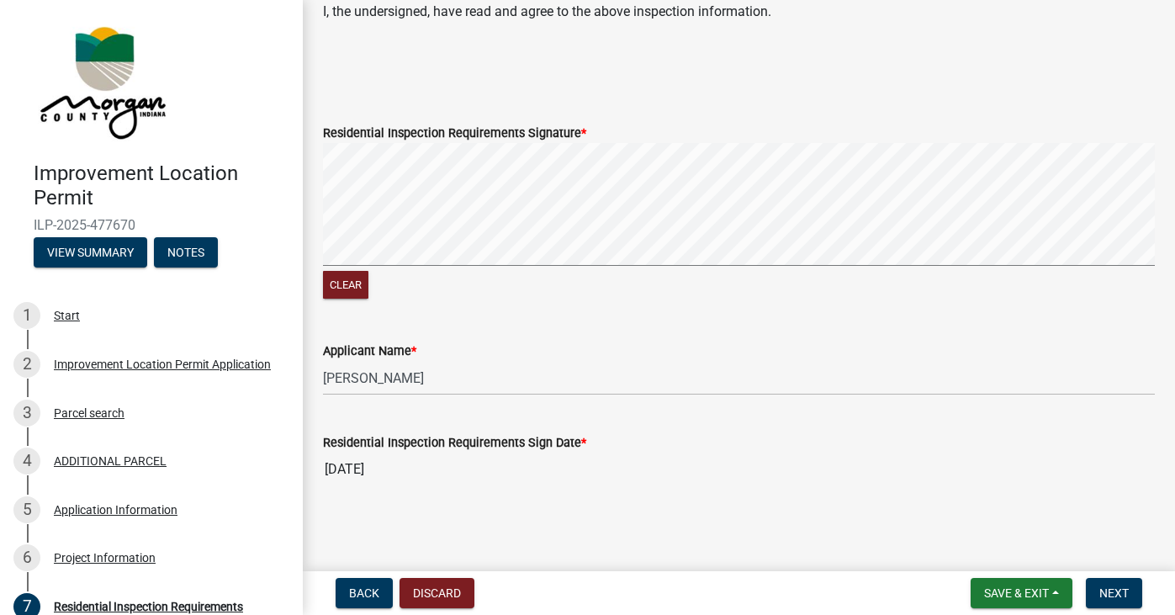
scroll to position [0, 0]
click at [1117, 589] on span "Next" at bounding box center [1113, 592] width 29 height 13
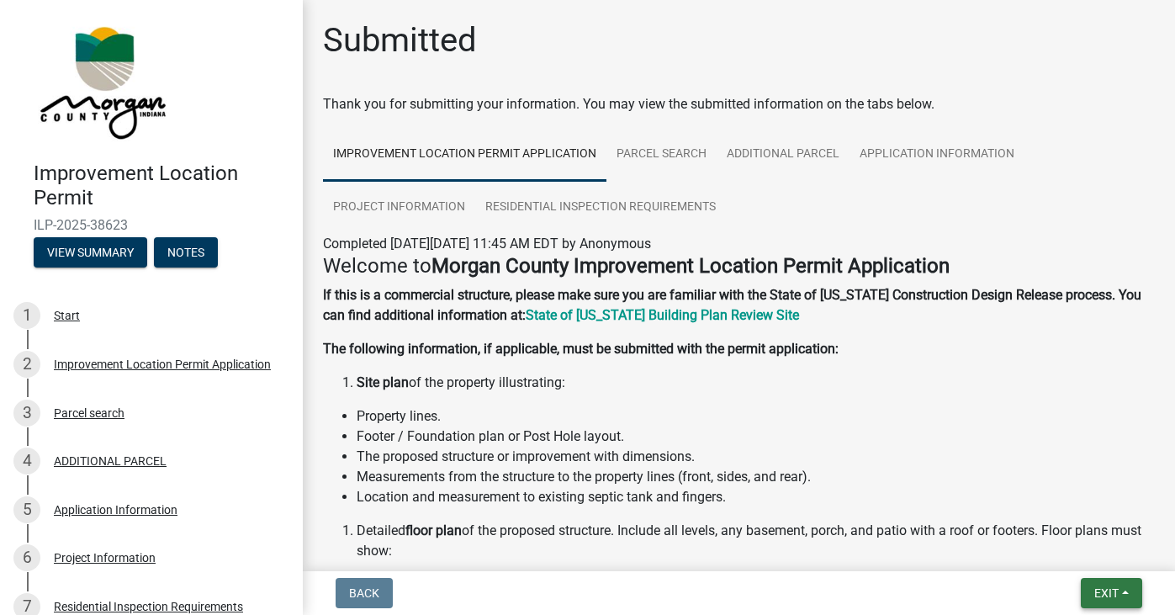
click at [1112, 589] on span "Exit" at bounding box center [1106, 592] width 24 height 13
click at [1070, 551] on button "Save & Exit" at bounding box center [1075, 549] width 135 height 40
